Goal: Answer question/provide support: Share knowledge or assist other users

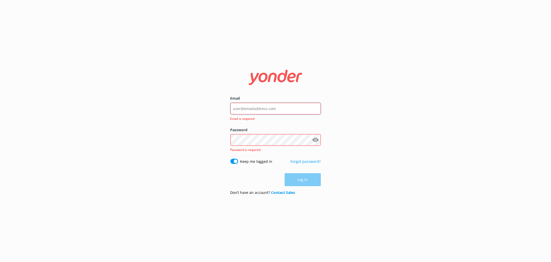
type input "[EMAIL_ADDRESS][DOMAIN_NAME]"
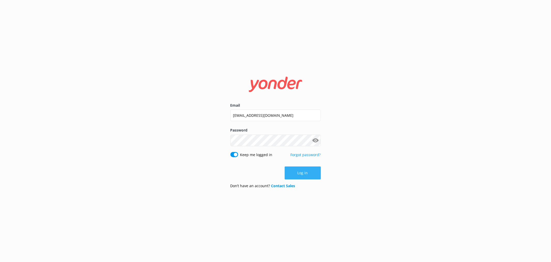
click at [307, 173] on button "Log in" at bounding box center [303, 172] width 36 height 13
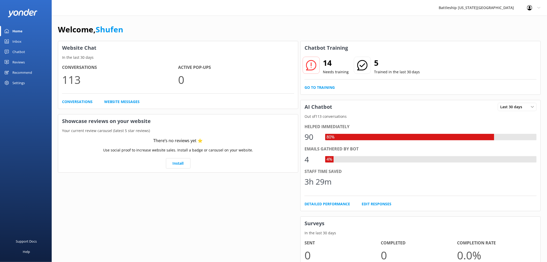
click at [19, 41] on div "Inbox" at bounding box center [16, 41] width 9 height 10
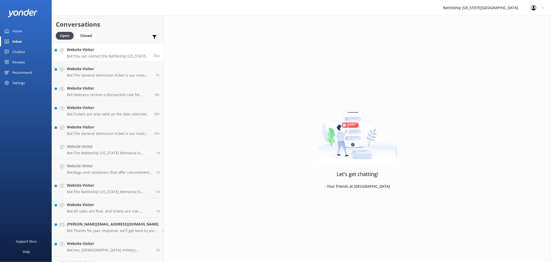
click at [115, 51] on h4 "Website Visitor" at bounding box center [108, 50] width 82 height 6
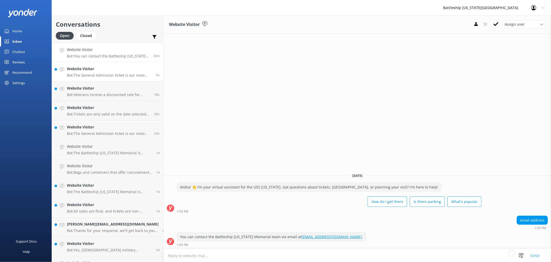
click at [89, 74] on p "Bot: The General Admission ticket is our most popular option. It includes a 35-…" at bounding box center [109, 75] width 85 height 5
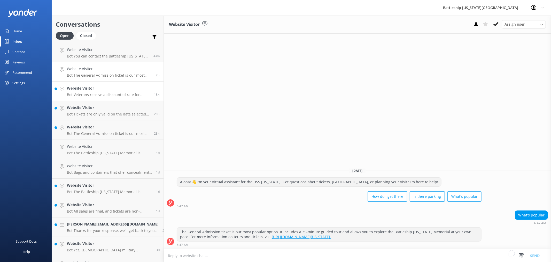
click at [88, 93] on p "Bot: Veterans receive a discounted rate for general admission tickets ($29.99 f…" at bounding box center [108, 94] width 83 height 5
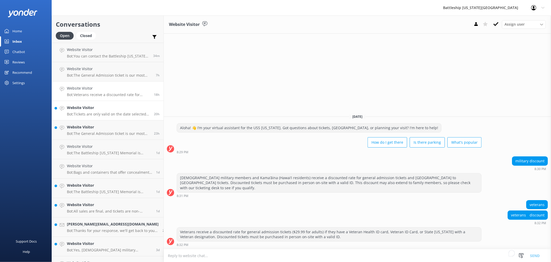
click at [103, 108] on h4 "Website Visitor" at bounding box center [108, 108] width 83 height 6
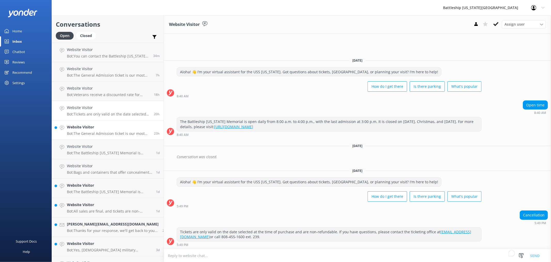
click at [104, 134] on p "Bot: The General Admission ticket is our most popular option. It includes a 35-…" at bounding box center [108, 133] width 83 height 5
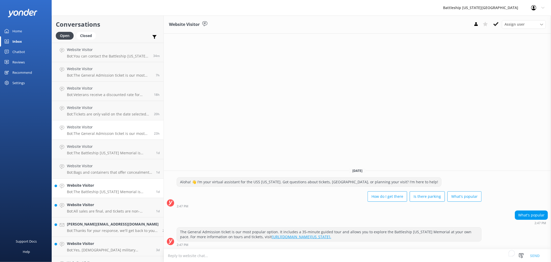
click at [101, 192] on p "Bot: The Battleship Missouri Memorial is located on an active U.S. Navy base an…" at bounding box center [109, 191] width 85 height 5
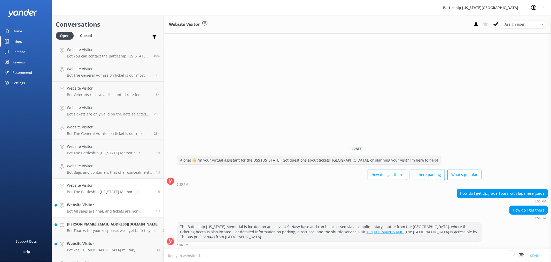
click at [108, 205] on h4 "Website Visitor" at bounding box center [109, 205] width 85 height 6
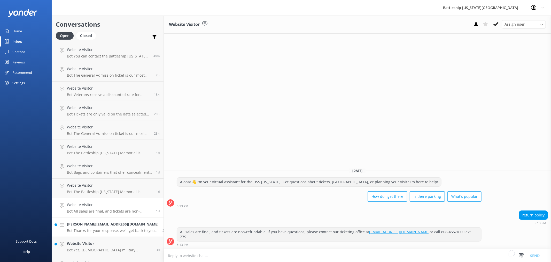
click at [91, 226] on h4 "[PERSON_NAME][EMAIL_ADDRESS][DOMAIN_NAME]" at bounding box center [113, 224] width 92 height 6
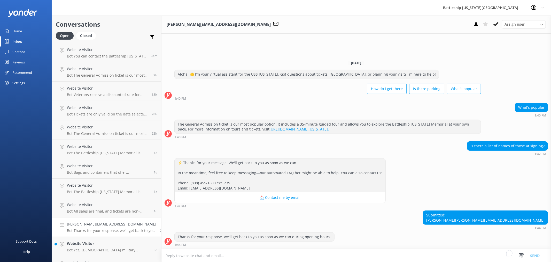
click at [458, 180] on div "⚡ Thanks for your message! We'll get back to you as soon as we can. In the mean…" at bounding box center [357, 183] width 390 height 50
drag, startPoint x: 502, startPoint y: 220, endPoint x: 546, endPoint y: 223, distance: 44.3
click at [546, 223] on div "Submitted: Linda Bruno linda.bruno1@gmail.com" at bounding box center [485, 217] width 125 height 14
copy link "[PERSON_NAME][EMAIL_ADDRESS][DOMAIN_NAME]"
click at [177, 256] on textarea "To enrich screen reader interactions, please activate Accessibility in Grammarl…" at bounding box center [357, 255] width 390 height 13
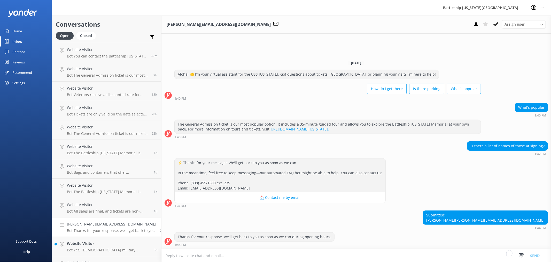
click at [188, 256] on textarea "To enrich screen reader interactions, please activate Accessibility in Grammarl…" at bounding box center [357, 255] width 390 height 13
paste textarea "https://ussmissouri.org/history/history-2/surrender"
click at [162, 254] on textarea "https://ussmissouri.org/history/history-2/surrender" at bounding box center [357, 255] width 390 height 13
click at [322, 254] on textarea "Aloha, you may find names list here: https://ussmissouri.org/history/history-2/…" at bounding box center [357, 255] width 390 height 13
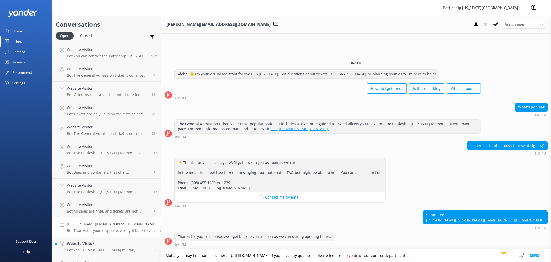
drag, startPoint x: 448, startPoint y: 255, endPoint x: 407, endPoint y: 256, distance: 41.9
click at [407, 256] on textarea "Aloha, you may find names list here: https://ussmissouri.org/history/history-2/…" at bounding box center [357, 255] width 390 height 13
paste textarea "Collections/Archives curator@ussmissouri.org (808) 455-1600 ext. 229"
type textarea "Aloha, you may find names list here: https://ussmissouri.org/history/history-2/…"
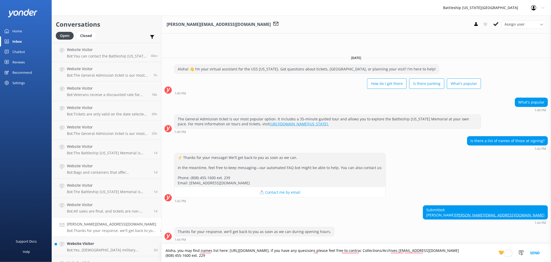
drag, startPoint x: 212, startPoint y: 257, endPoint x: 159, endPoint y: 249, distance: 53.8
click at [162, 249] on textarea "Aloha, you may find names list here: https://ussmissouri.org/history/history-2/…" at bounding box center [357, 253] width 390 height 18
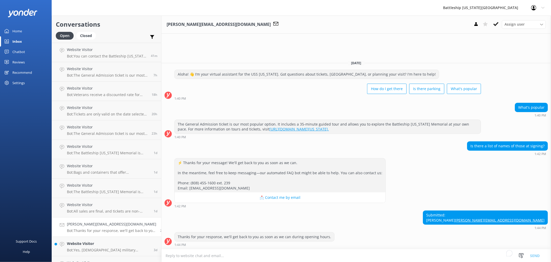
click at [174, 258] on textarea "To enrich screen reader interactions, please activate Accessibility in Grammarl…" at bounding box center [357, 255] width 390 height 13
paste textarea "Aloha, You may find the list of names here: https://ussmissouri.org/history/his…"
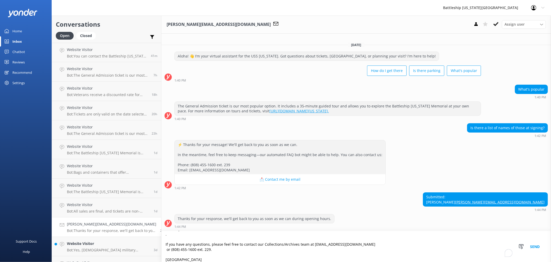
scroll to position [1, 0]
type textarea "Aloha, You may find the list of names here: https://ussmissouri.org/history/his…"
click at [534, 247] on button "Send" at bounding box center [534, 246] width 19 height 31
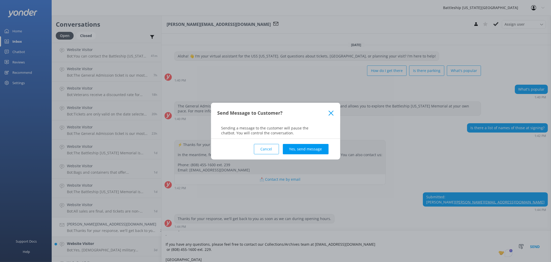
click at [265, 151] on button "Cancel" at bounding box center [266, 149] width 25 height 10
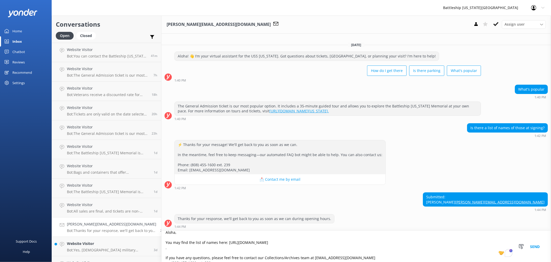
scroll to position [0, 0]
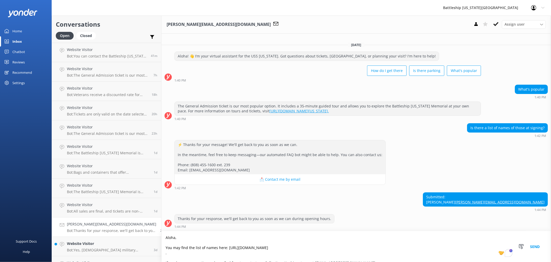
click at [252, 175] on button "📩 Contact me by email" at bounding box center [280, 179] width 211 height 10
drag, startPoint x: 500, startPoint y: 195, endPoint x: 543, endPoint y: 200, distance: 44.0
click at [543, 200] on div "Submitted: Linda Bruno linda.bruno1@gmail.com" at bounding box center [485, 199] width 125 height 14
copy div "inda Bruno linda.bruno1@gmail.com"
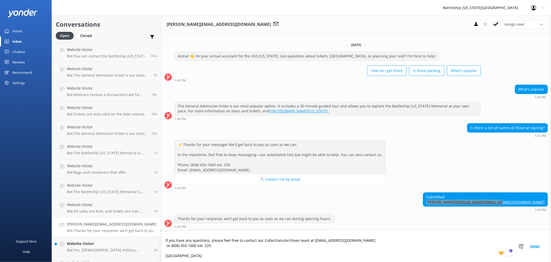
scroll to position [22, 0]
click at [189, 255] on textarea "Aloha, You may find the list of names here: https://ussmissouri.org/history/his…" at bounding box center [357, 246] width 390 height 31
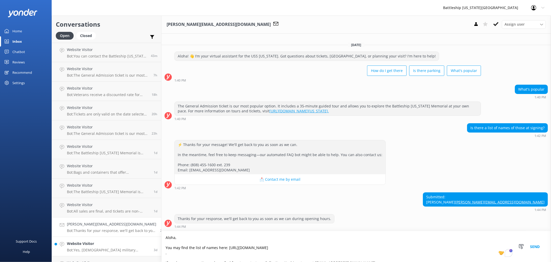
scroll to position [29, 0]
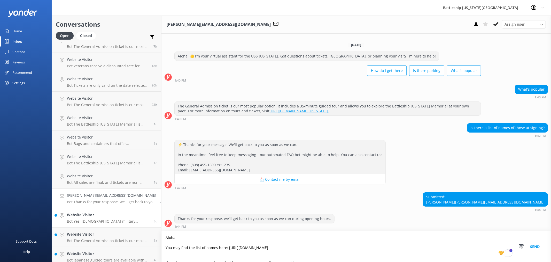
click at [96, 218] on div "Website Visitor Bot: Yes, U.S. military members receive a discounted rate for g…" at bounding box center [108, 217] width 83 height 11
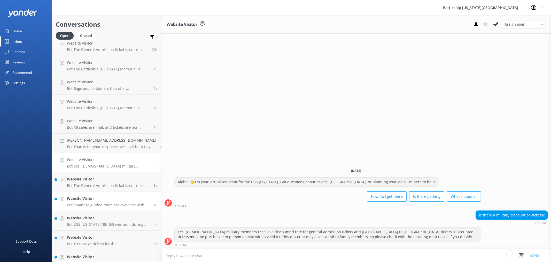
scroll to position [86, 0]
click at [92, 181] on p "Bot: The General Admission ticket is our most popular option. It includes a 35-…" at bounding box center [108, 183] width 83 height 5
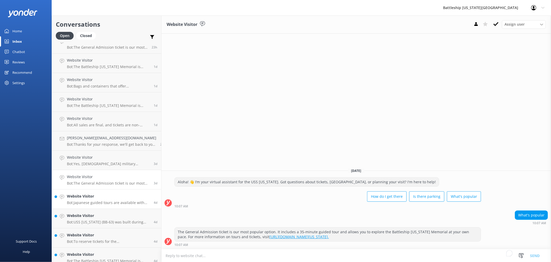
click at [109, 202] on p "Bot: Japanese guided tours are available with general admission tickets from 8:…" at bounding box center [108, 202] width 83 height 5
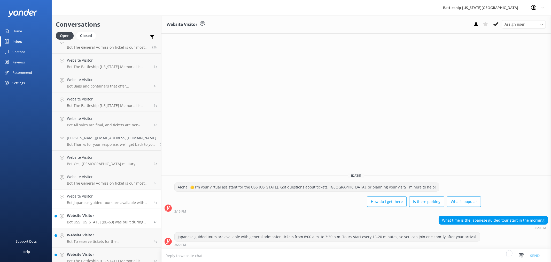
click at [103, 223] on p "Bot: USS Missouri (BB-63) was built during World War II at the Brooklyn Navy Ya…" at bounding box center [108, 221] width 83 height 5
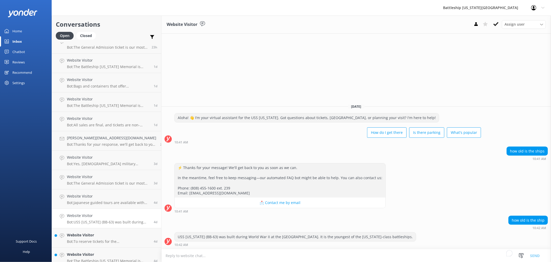
scroll to position [115, 0]
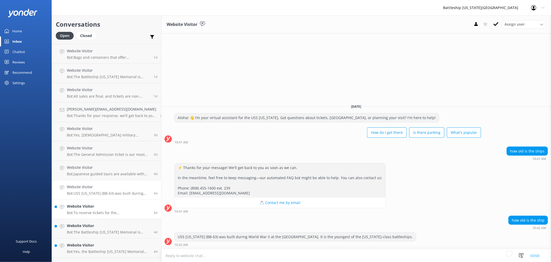
click at [106, 205] on h4 "Website Visitor" at bounding box center [108, 206] width 83 height 6
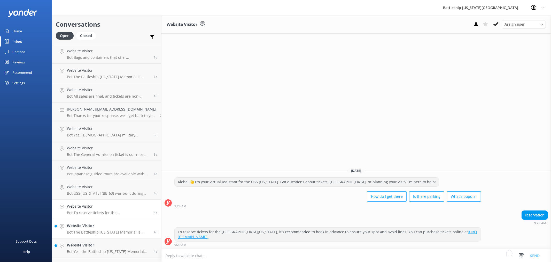
click at [103, 226] on h4 "Website Visitor" at bounding box center [108, 226] width 83 height 6
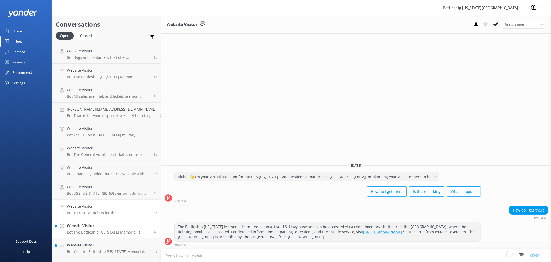
scroll to position [172, 0]
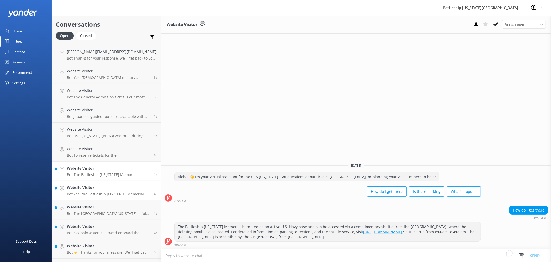
click at [103, 186] on h4 "Website Visitor" at bounding box center [108, 188] width 83 height 6
click at [101, 210] on div "Website Visitor Bot: The Battleship Missouri Memorial is fully open and excited…" at bounding box center [108, 209] width 83 height 11
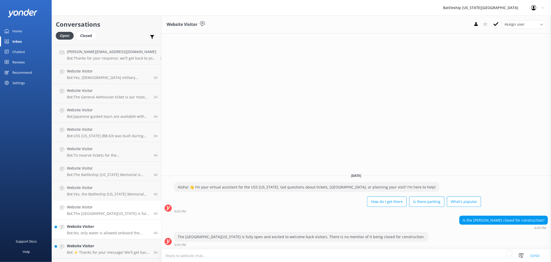
click at [110, 226] on h4 "Website Visitor" at bounding box center [108, 226] width 83 height 6
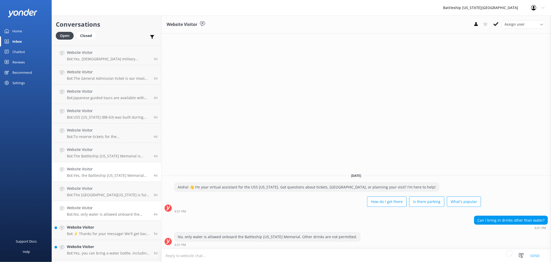
scroll to position [201, 0]
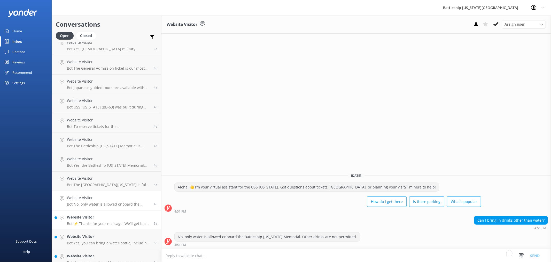
click at [103, 223] on p "Bot: ⚡ Thanks for your message! We'll get back to you as soon as we can. In the…" at bounding box center [108, 223] width 83 height 5
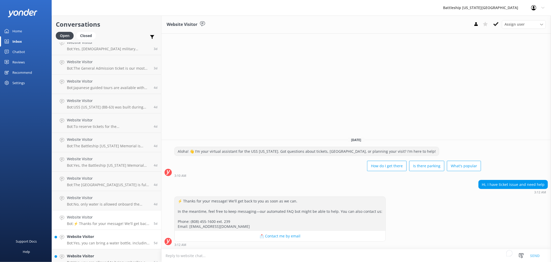
click at [110, 239] on h4 "Website Visitor" at bounding box center [108, 236] width 83 height 6
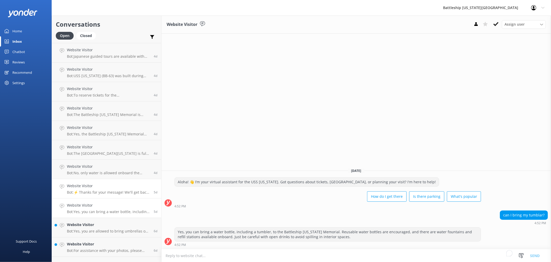
scroll to position [258, 0]
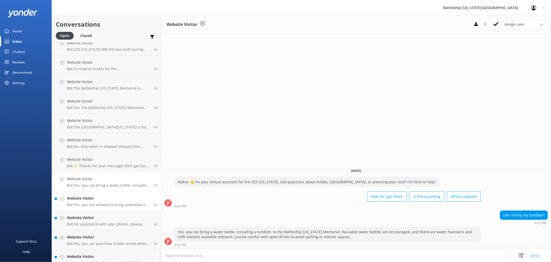
click at [102, 205] on p "Bot: Yes, you are allowed to bring umbrellas on the USS Missouri." at bounding box center [108, 204] width 83 height 5
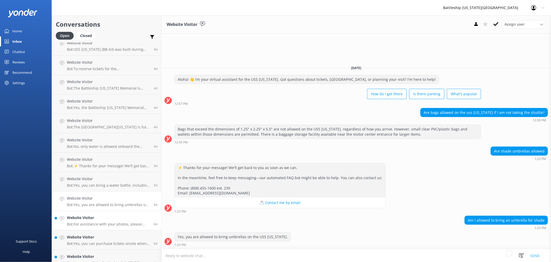
click at [109, 223] on p "Bot: For assistance with your photos, please contact the photo team via email a…" at bounding box center [108, 223] width 83 height 5
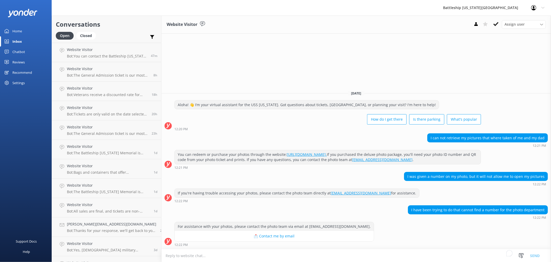
scroll to position [258, 0]
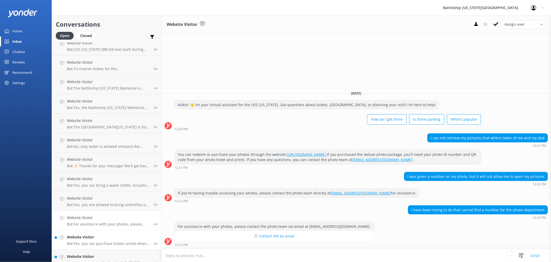
click at [113, 241] on div "Website Visitor Bot: Yes, you can purchase tickets onsite when you arrive. Howe…" at bounding box center [108, 239] width 83 height 11
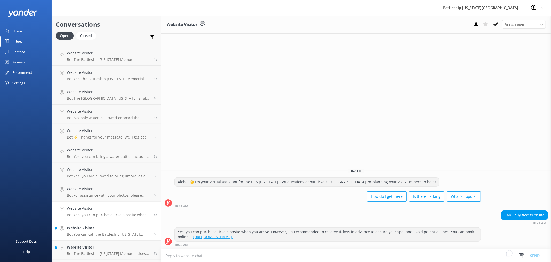
scroll to position [316, 0]
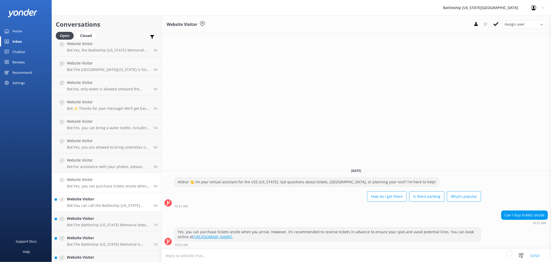
click at [106, 205] on p "Bot: You can call the Battleship [US_STATE] Memorial team during their office h…" at bounding box center [108, 205] width 83 height 5
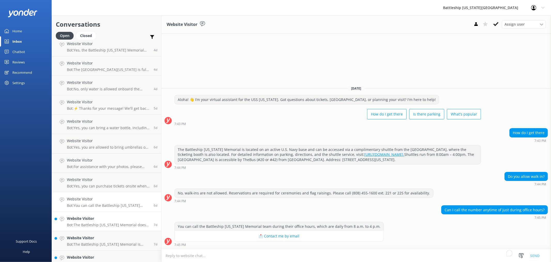
click at [104, 225] on p "Bot: The Battleship [US_STATE] Memorial does not offer promo codes or discounts…" at bounding box center [108, 224] width 83 height 5
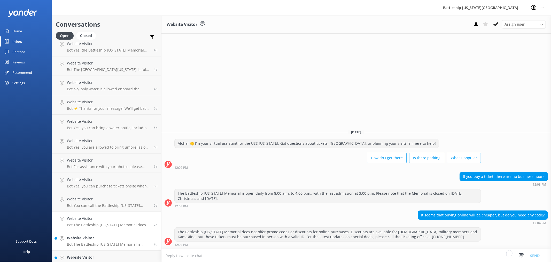
click at [96, 244] on p "Bot: The Battleship [US_STATE] Memorial is located on an active U.S. Navy base …" at bounding box center [108, 244] width 83 height 5
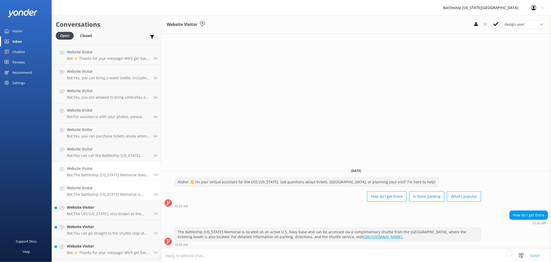
scroll to position [373, 0]
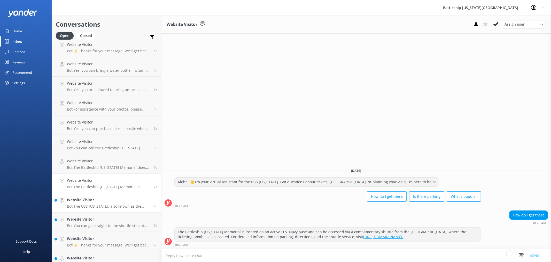
click at [93, 205] on p "Bot: The USS [US_STATE], also known as the [PERSON_NAME], served in several war…" at bounding box center [108, 206] width 83 height 5
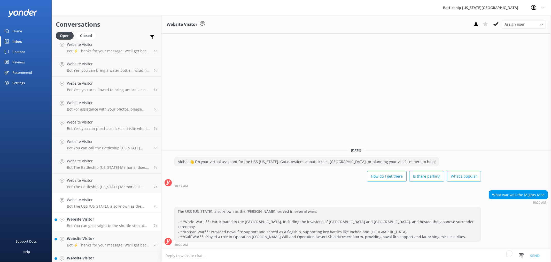
click at [91, 226] on p "Bot: You can go straight to the shuttle stop at the [GEOGRAPHIC_DATA]. Printed …" at bounding box center [108, 225] width 83 height 5
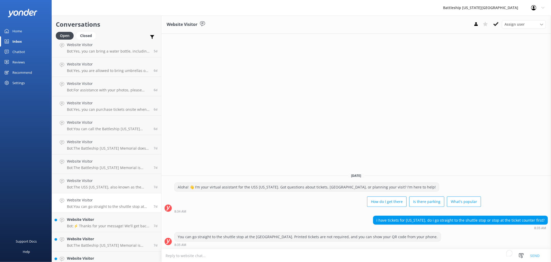
scroll to position [402, 0]
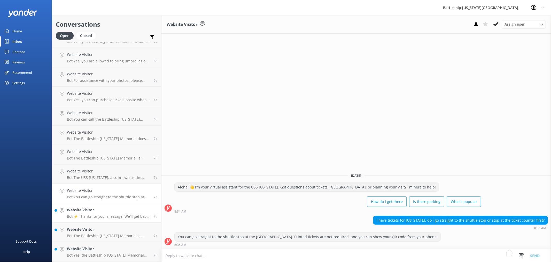
click at [113, 218] on link "Website Visitor Bot: ⚡ Thanks for your message! We'll get back to you as soon a…" at bounding box center [106, 212] width 109 height 19
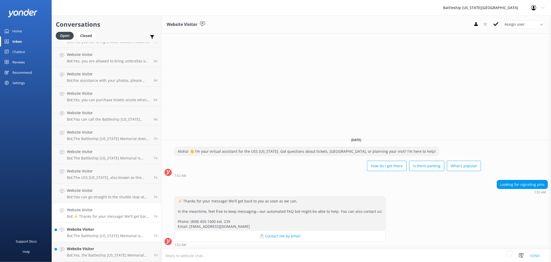
click at [109, 232] on div "Website Visitor Bot: The Battleship [US_STATE] Memorial is located on an active…" at bounding box center [108, 231] width 83 height 11
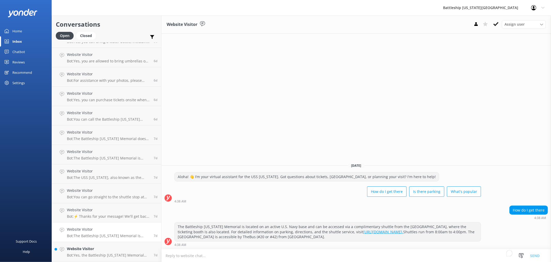
scroll to position [431, 0]
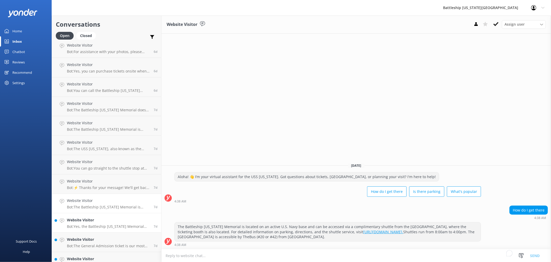
click at [106, 226] on p "Bot: Yes, the Battleship [US_STATE] Memorial offers private events, which can i…" at bounding box center [108, 226] width 83 height 5
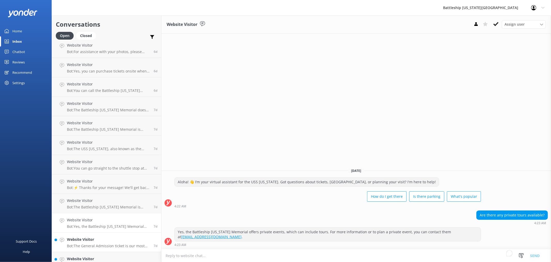
click at [112, 242] on div "Website Visitor Bot: The General Admission ticket is our most popular option. I…" at bounding box center [108, 241] width 83 height 11
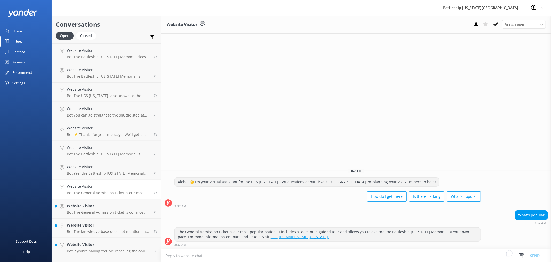
scroll to position [488, 0]
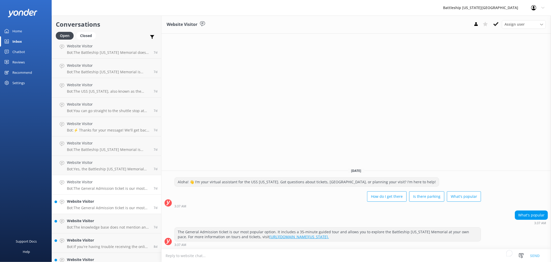
click at [102, 209] on p "Bot: The General Admission ticket is our most popular option. It includes a 35-…" at bounding box center [108, 207] width 83 height 5
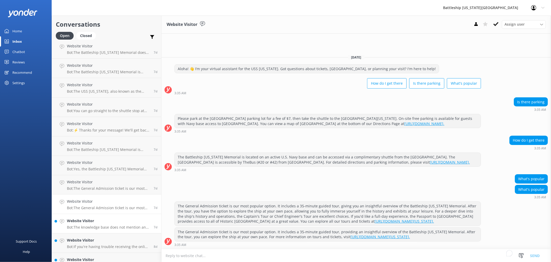
click at [104, 225] on p "Bot: The knowledge base does not mention any discounts for AAA or AARP members …" at bounding box center [108, 227] width 83 height 5
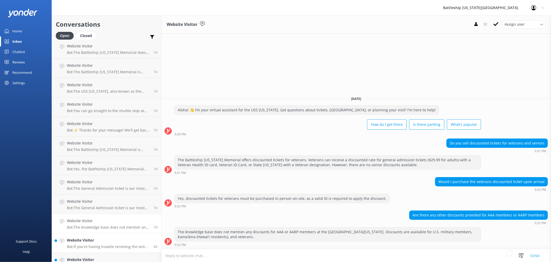
click at [110, 244] on p "Bot: If you're having trouble receiving the online discount ticket price, pleas…" at bounding box center [108, 246] width 83 height 5
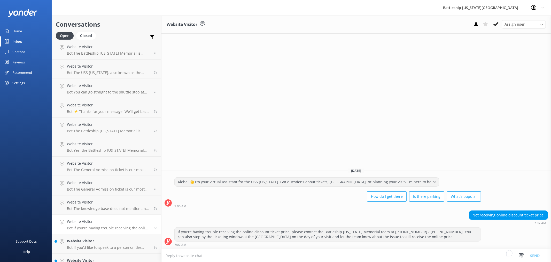
scroll to position [517, 0]
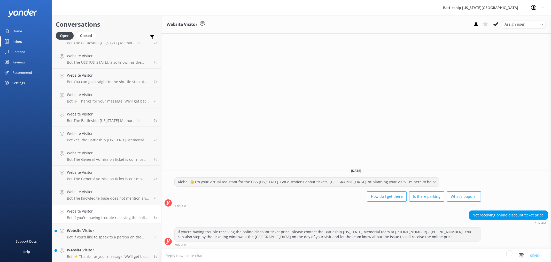
click at [110, 236] on p "Bot: If you’d like to speak to a person on the Battleship [US_STATE] Memorial t…" at bounding box center [108, 236] width 83 height 5
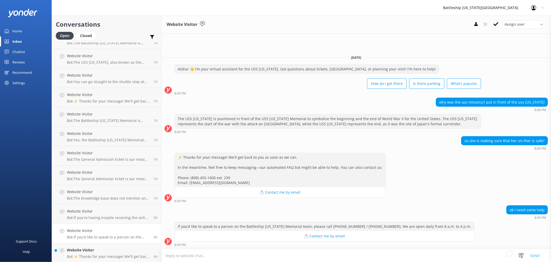
scroll to position [517, 0]
click at [113, 246] on h4 "Website Visitor" at bounding box center [108, 249] width 83 height 6
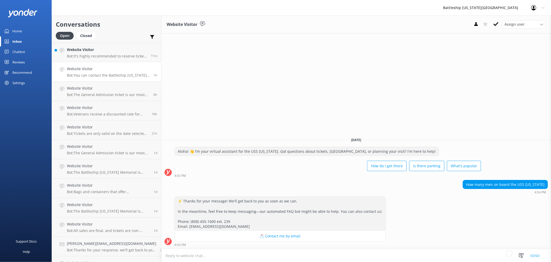
drag, startPoint x: 87, startPoint y: 54, endPoint x: 149, endPoint y: 64, distance: 63.7
click at [87, 54] on p "Bot: It's highly recommended to reserve tickets or tours to the Battleship [US_…" at bounding box center [107, 56] width 80 height 5
